Goal: Task Accomplishment & Management: Manage account settings

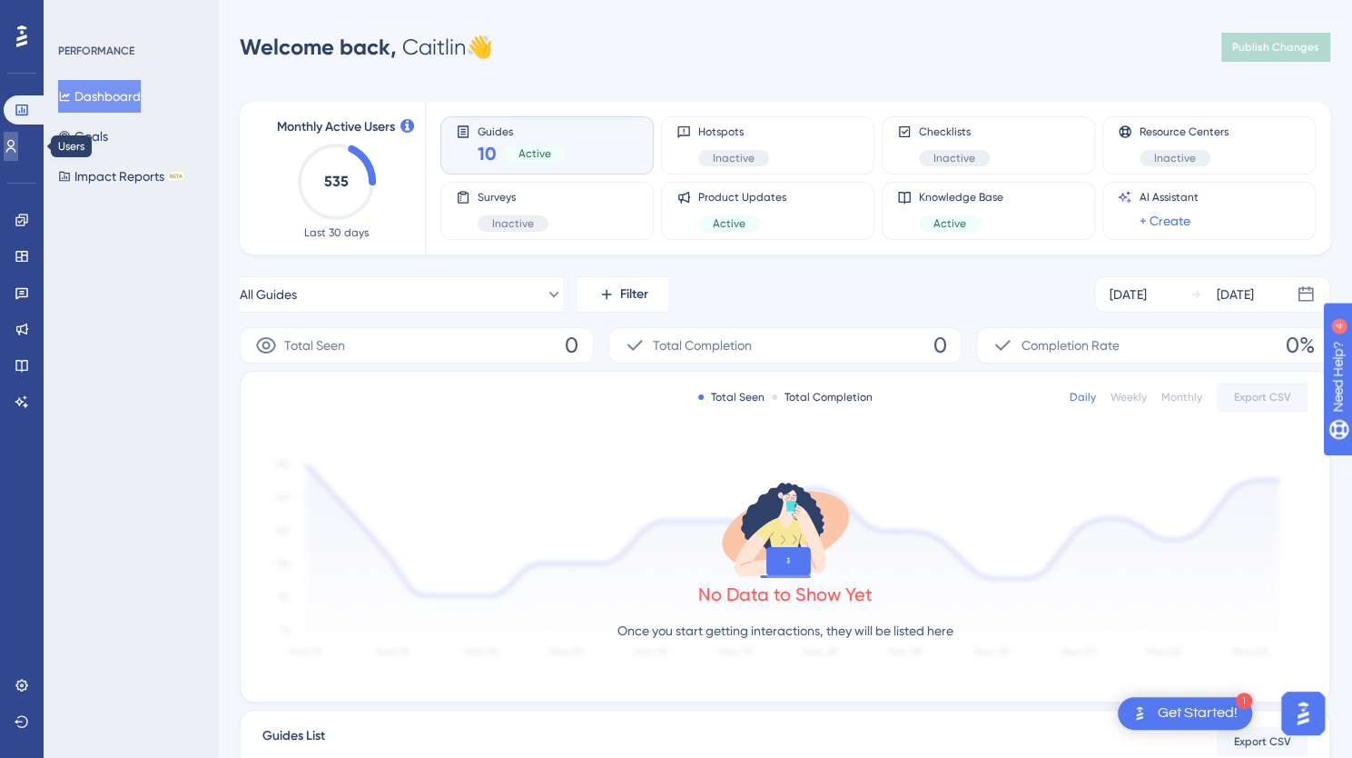
click at [16, 145] on icon at bounding box center [11, 146] width 10 height 13
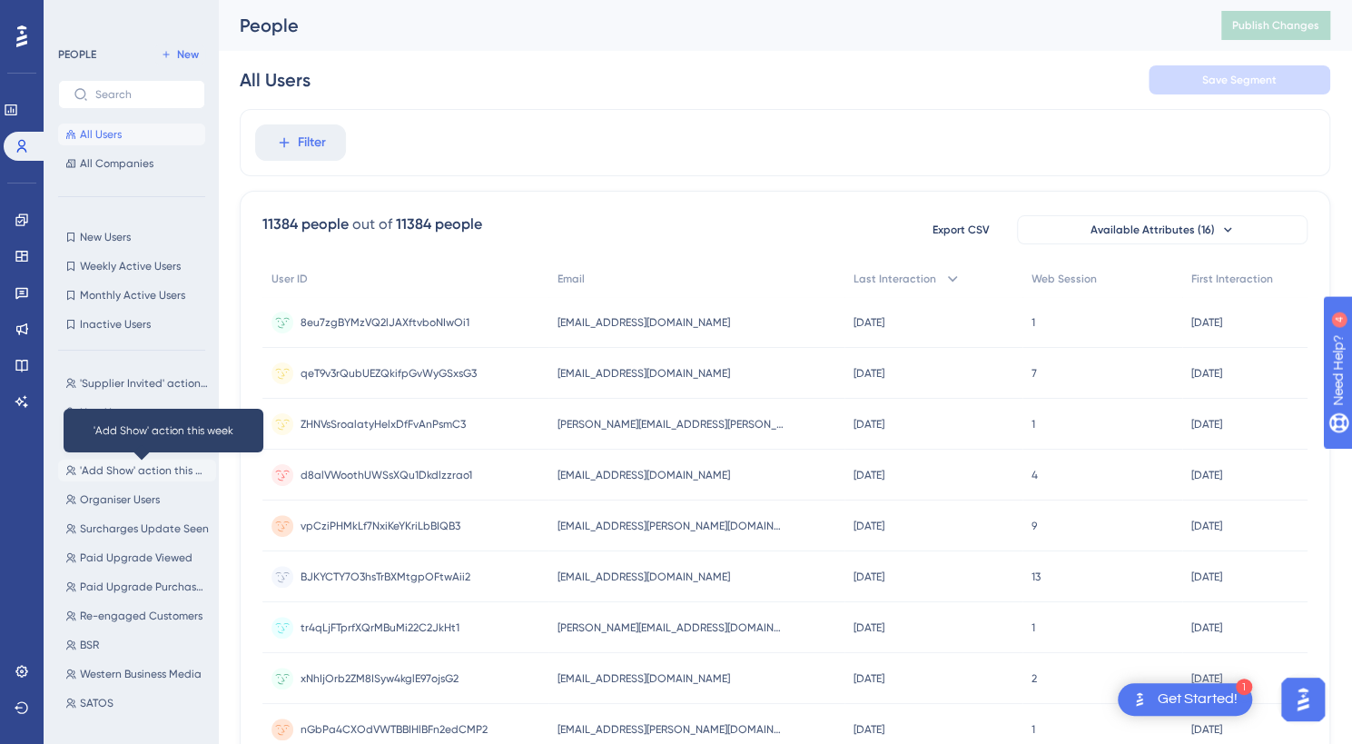
click at [129, 468] on span "'Add Show' action this week" at bounding box center [144, 470] width 129 height 15
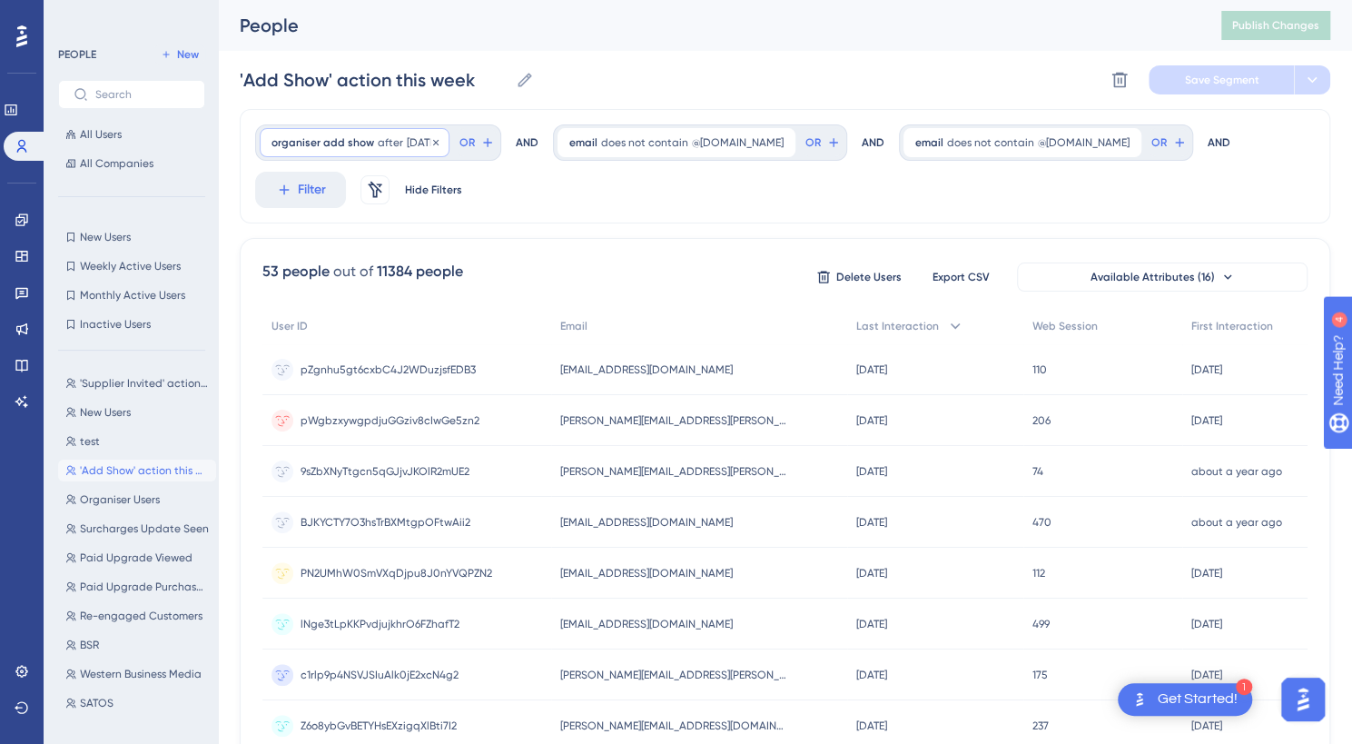
click at [356, 133] on div "organiser add show after [DATE] [DATE] Remove" at bounding box center [355, 142] width 190 height 29
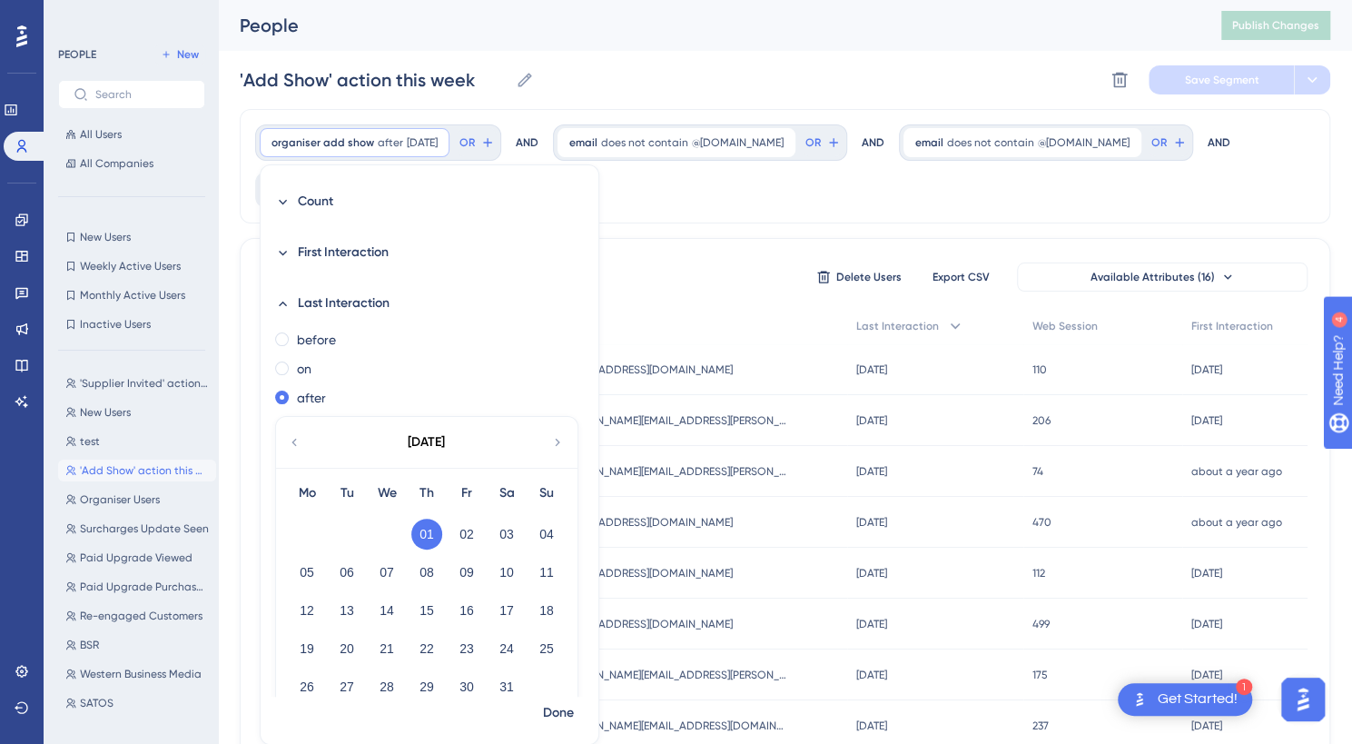
click at [551, 436] on icon at bounding box center [557, 442] width 15 height 16
click at [302, 615] on button "11" at bounding box center [307, 610] width 31 height 31
click at [547, 711] on span "Done" at bounding box center [558, 713] width 31 height 22
